Goal: Use online tool/utility: Utilize a website feature to perform a specific function

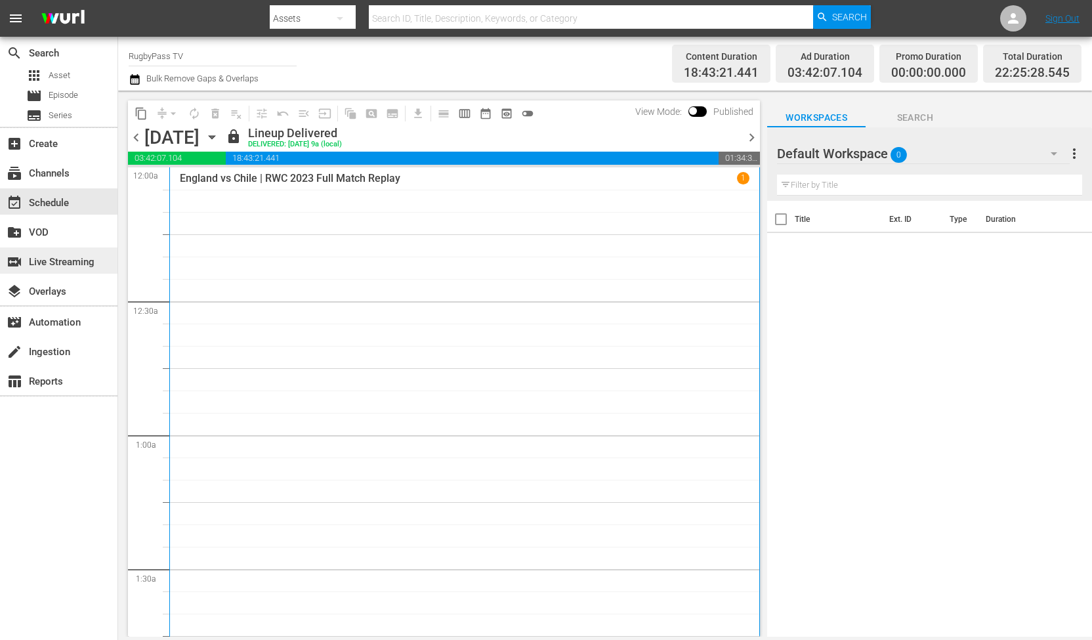
click at [43, 260] on div "switch_video Live Streaming" at bounding box center [36, 260] width 73 height 12
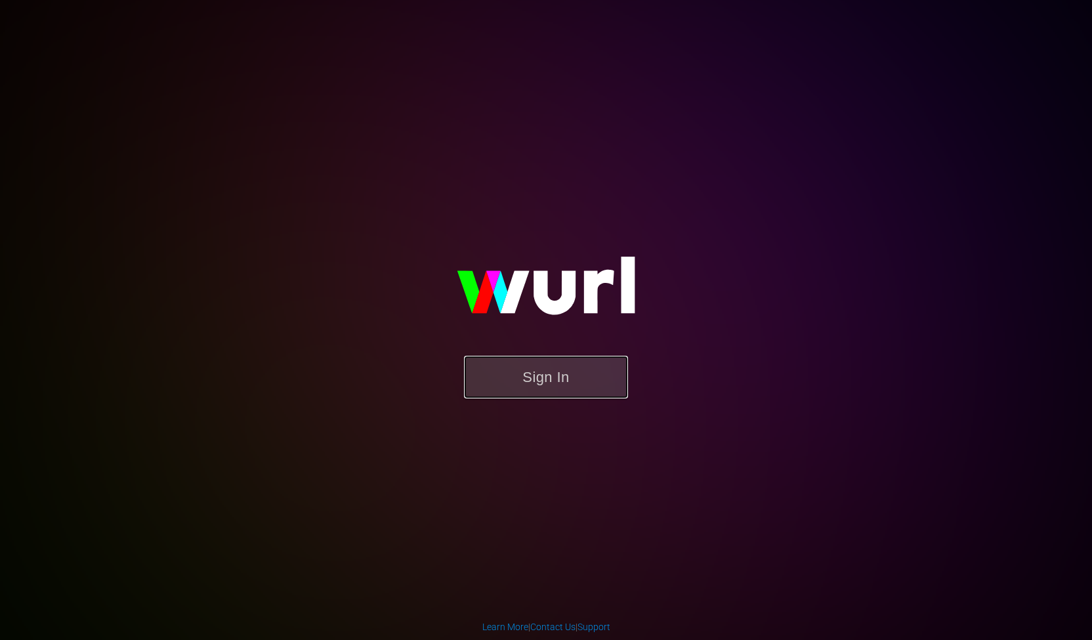
click at [530, 394] on button "Sign In" at bounding box center [546, 377] width 164 height 43
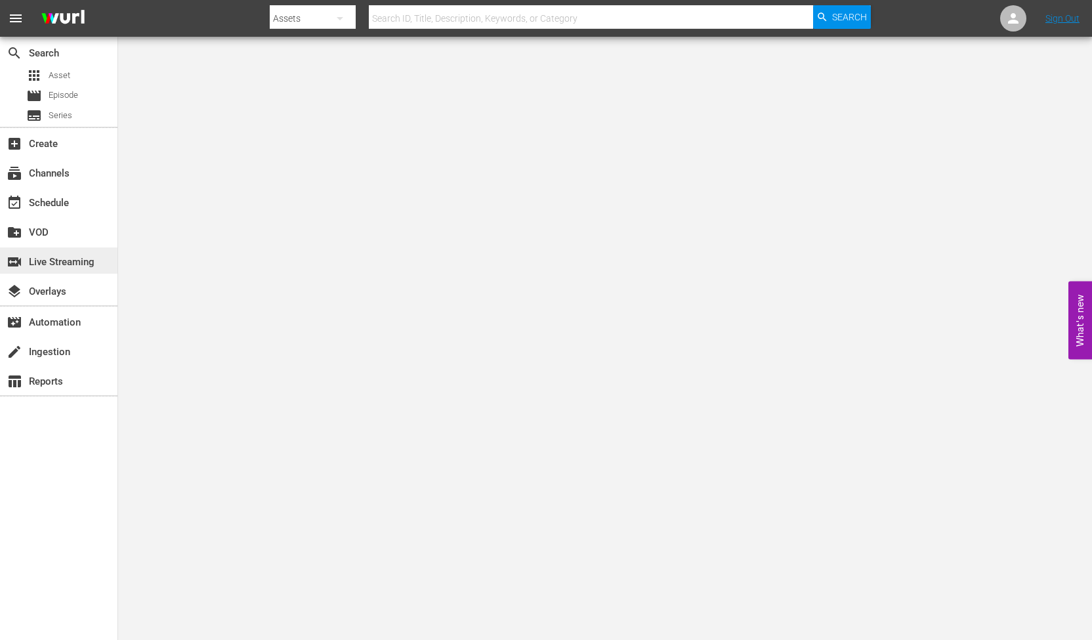
click at [66, 251] on div "switch_video Live Streaming" at bounding box center [58, 260] width 117 height 26
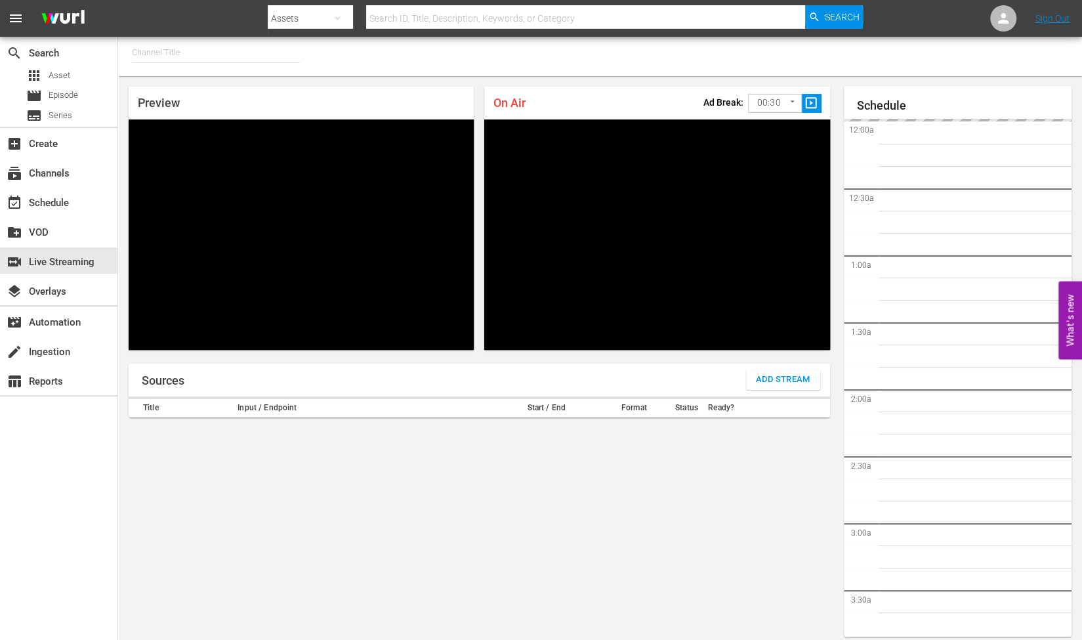
type input "RugbyPass TV (1872)"
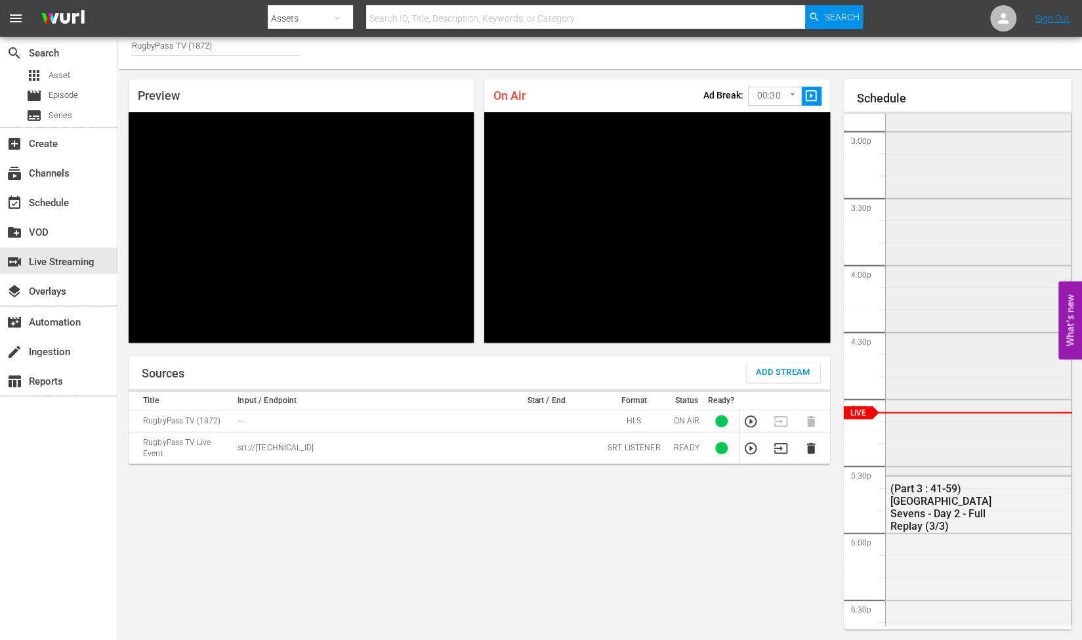
scroll to position [1978, 0]
